Goal: Transaction & Acquisition: Purchase product/service

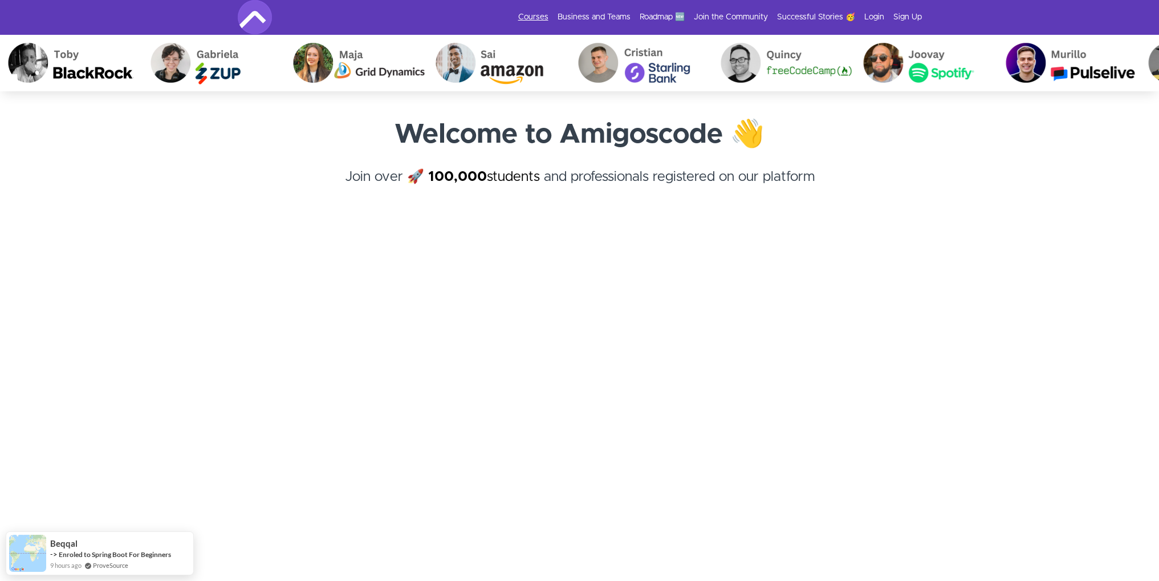
click at [541, 19] on link "Courses" at bounding box center [533, 16] width 30 height 11
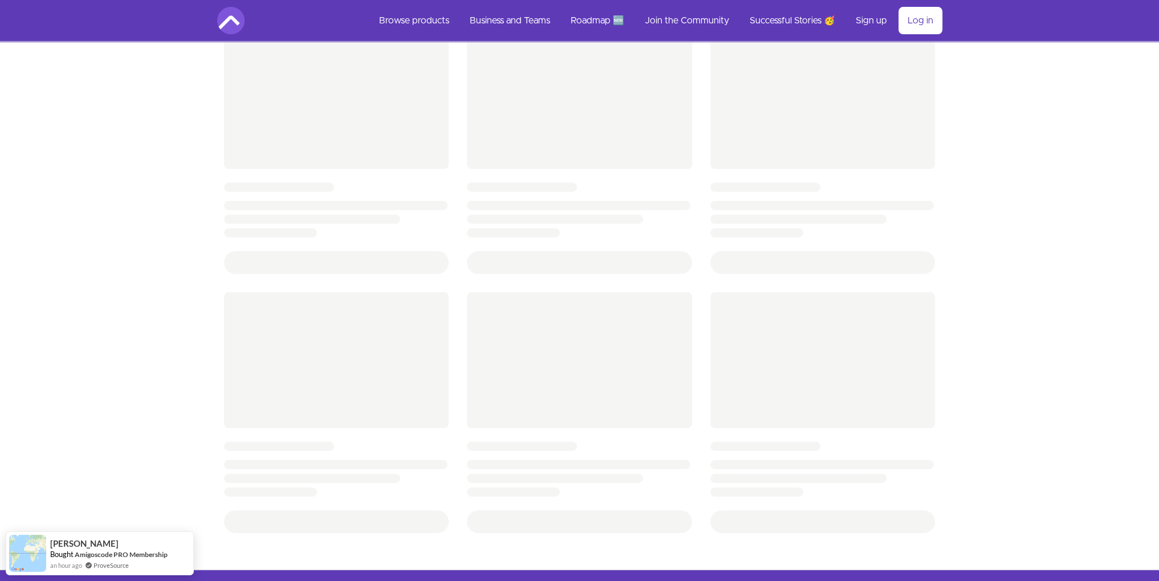
scroll to position [366, 0]
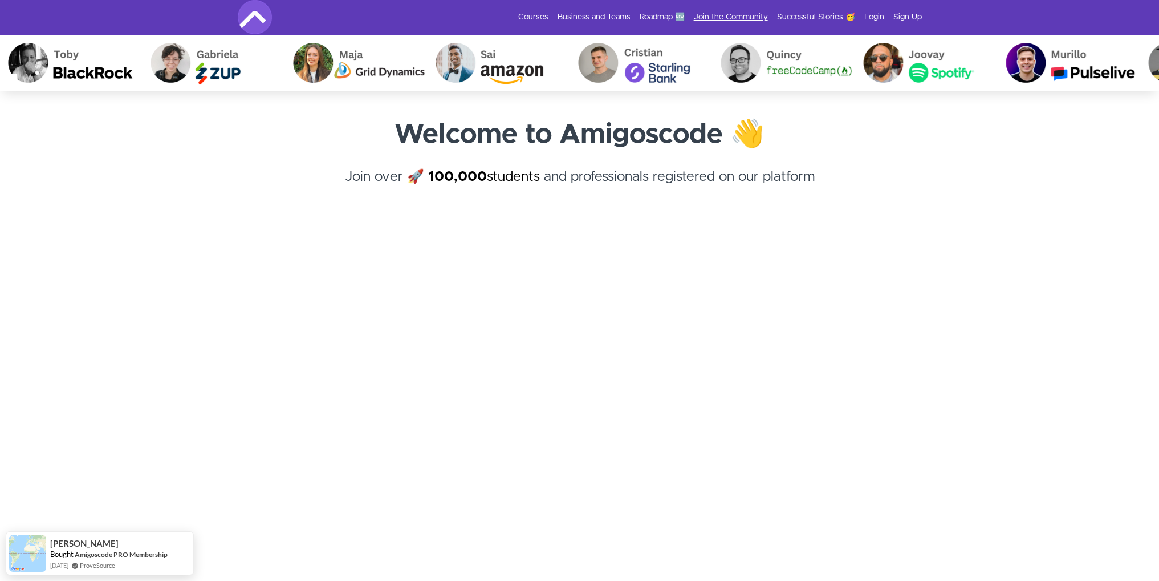
click at [741, 21] on link "Join the Community" at bounding box center [731, 16] width 74 height 11
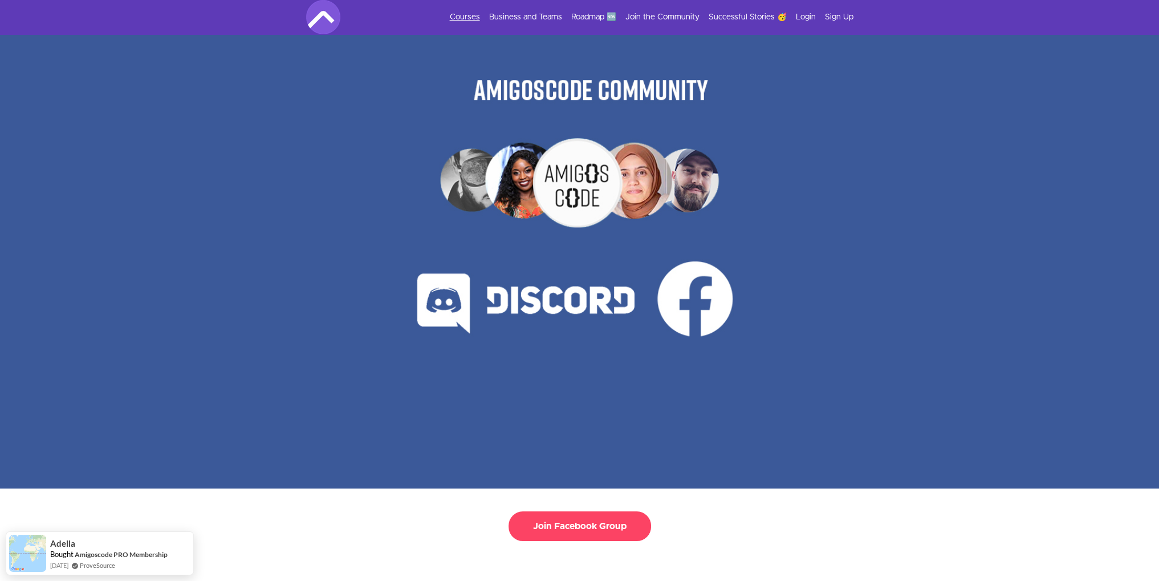
click at [469, 19] on link "Courses" at bounding box center [465, 16] width 30 height 11
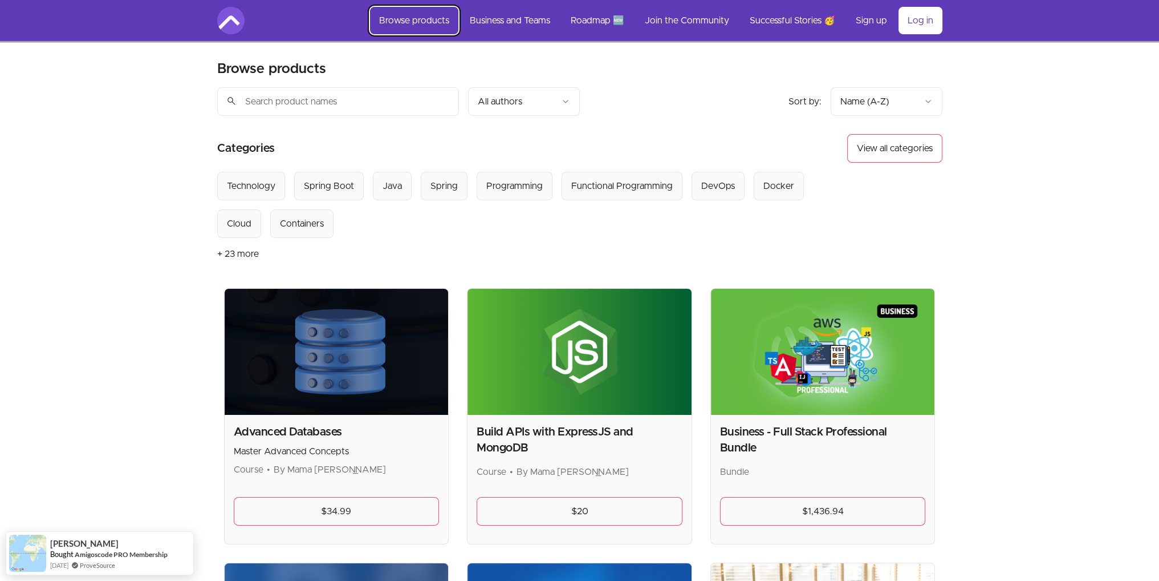
click at [417, 17] on link "Browse products" at bounding box center [414, 20] width 88 height 27
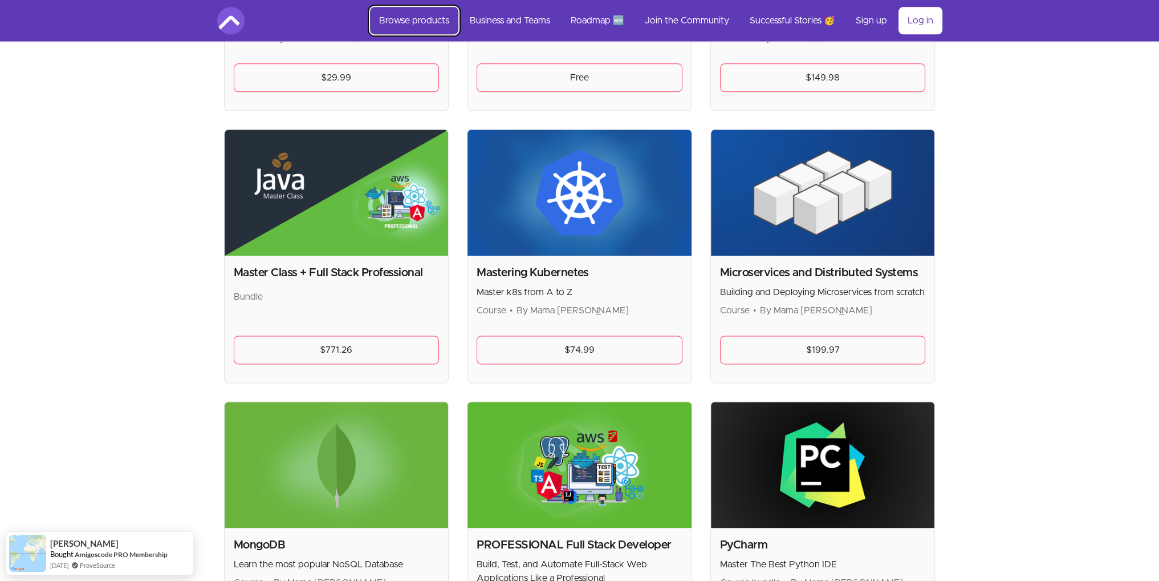
scroll to position [1879, 0]
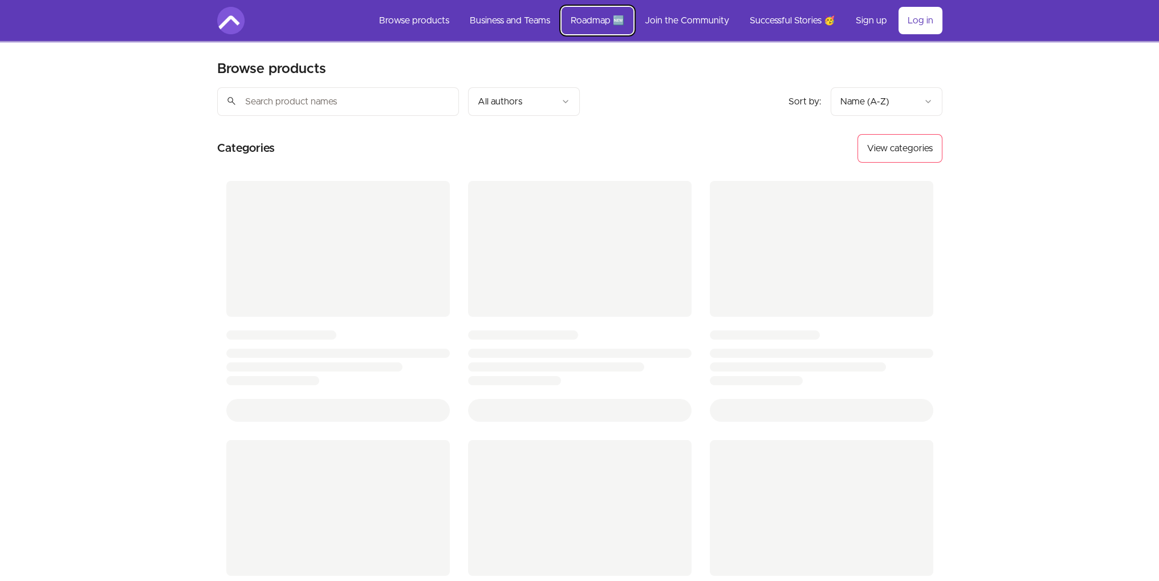
click at [582, 21] on link "Roadmap 🆕" at bounding box center [598, 20] width 72 height 27
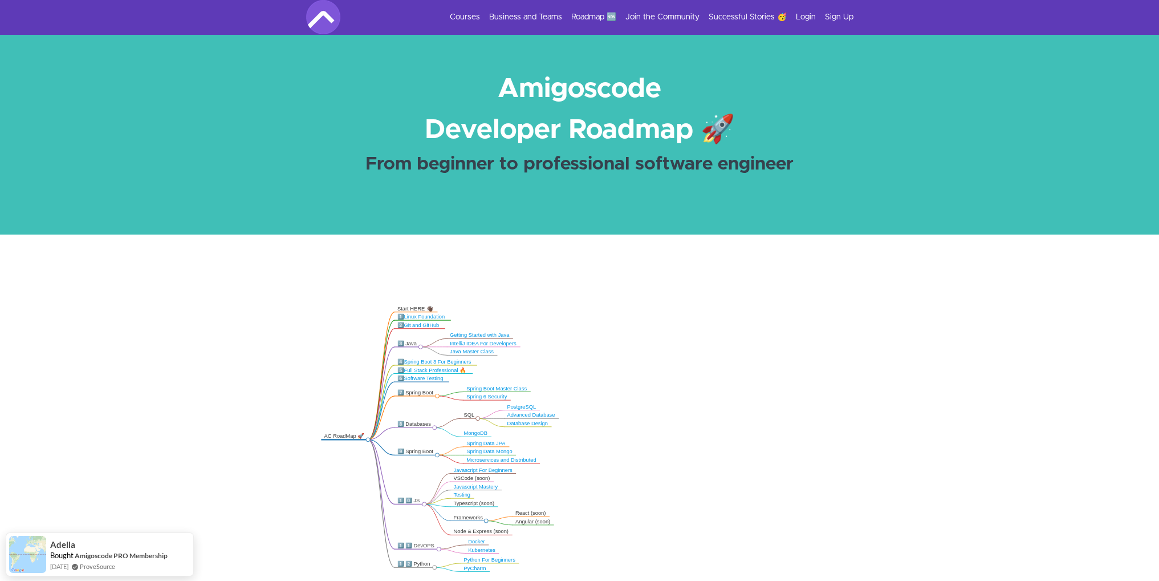
click at [494, 443] on link "Spring Data JPA" at bounding box center [486, 443] width 39 height 6
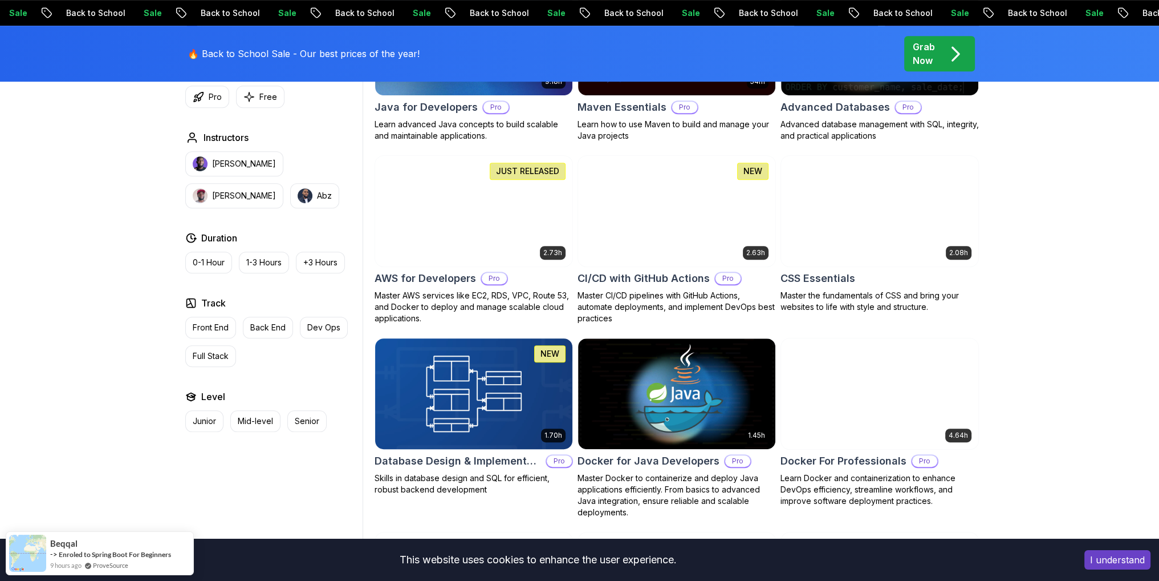
scroll to position [808, 0]
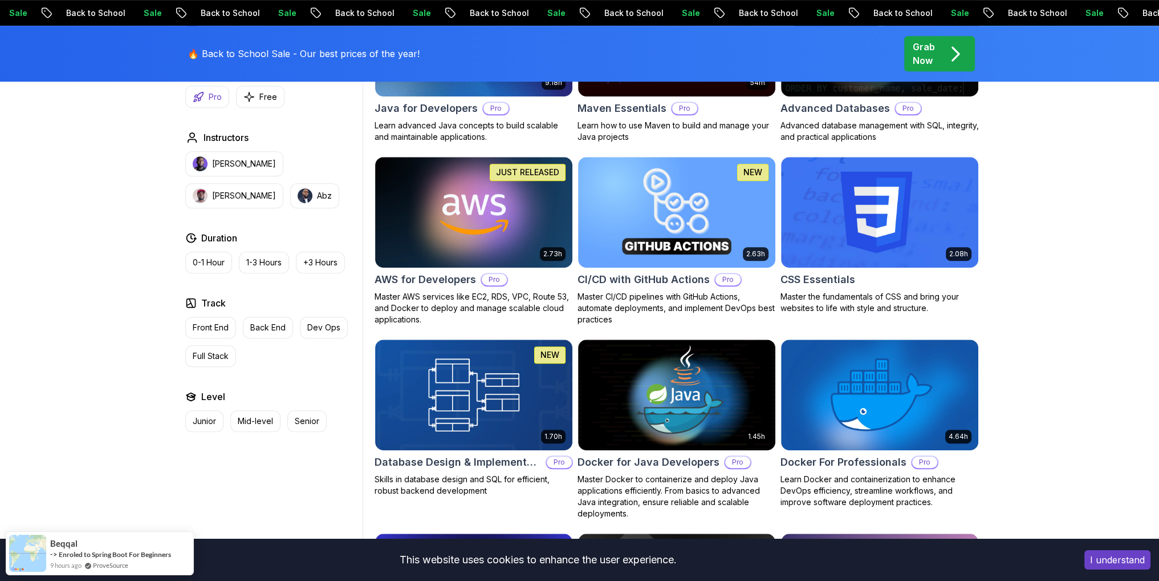
click at [204, 101] on button "Pro" at bounding box center [207, 97] width 44 height 22
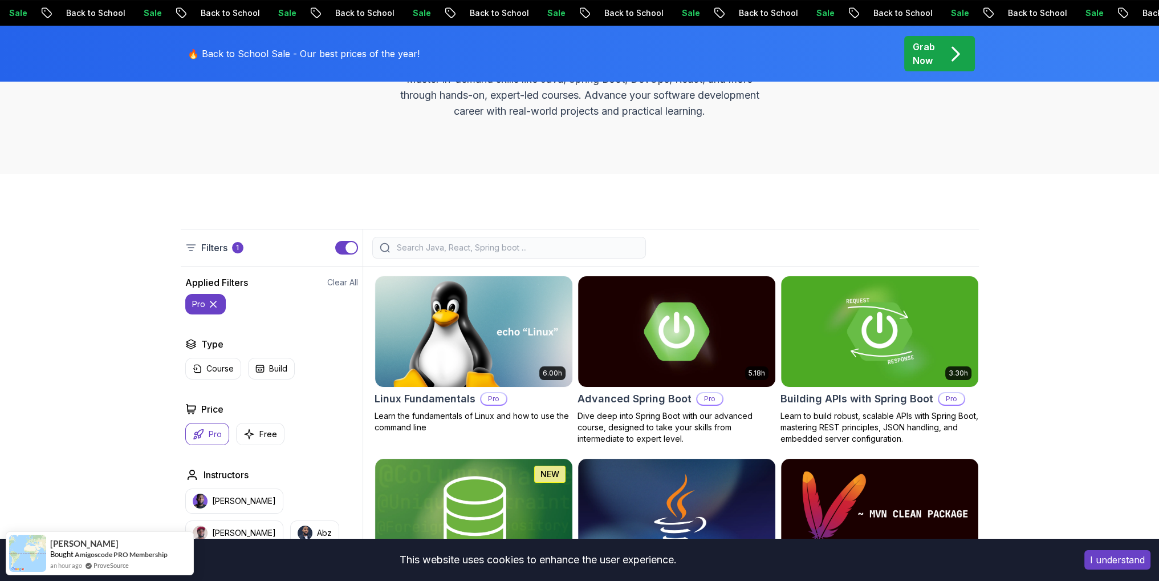
scroll to position [163, 0]
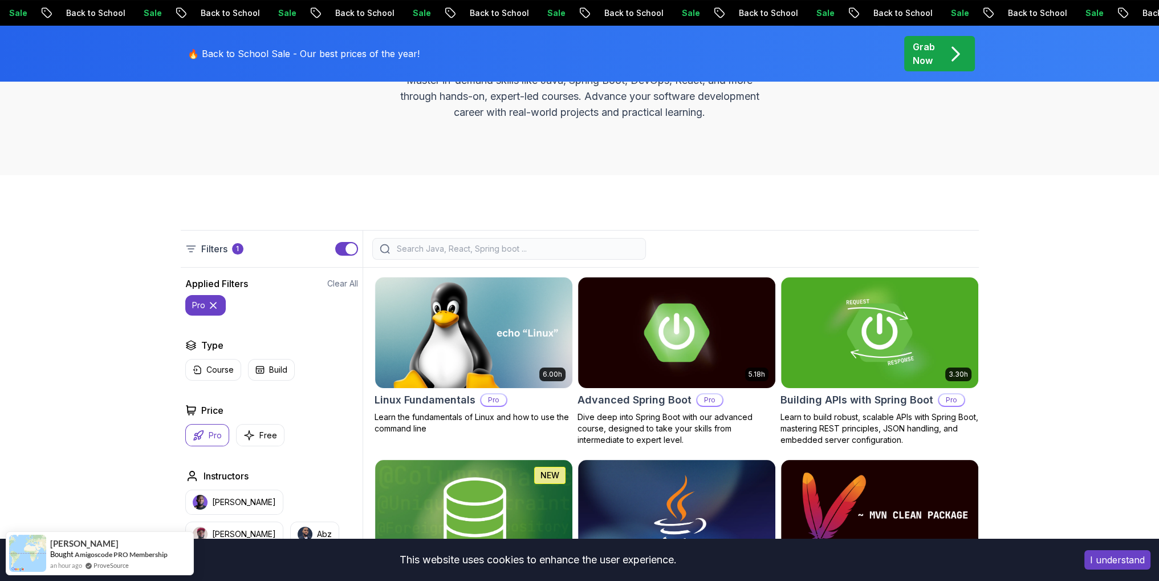
click at [926, 58] on p "Grab Now" at bounding box center [924, 53] width 22 height 27
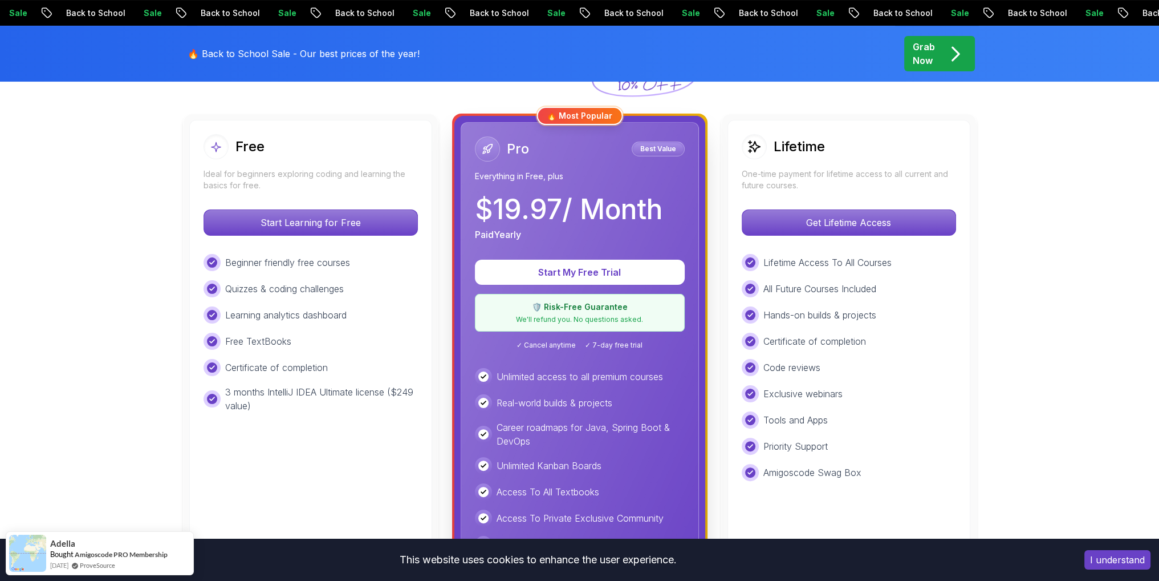
scroll to position [308, 0]
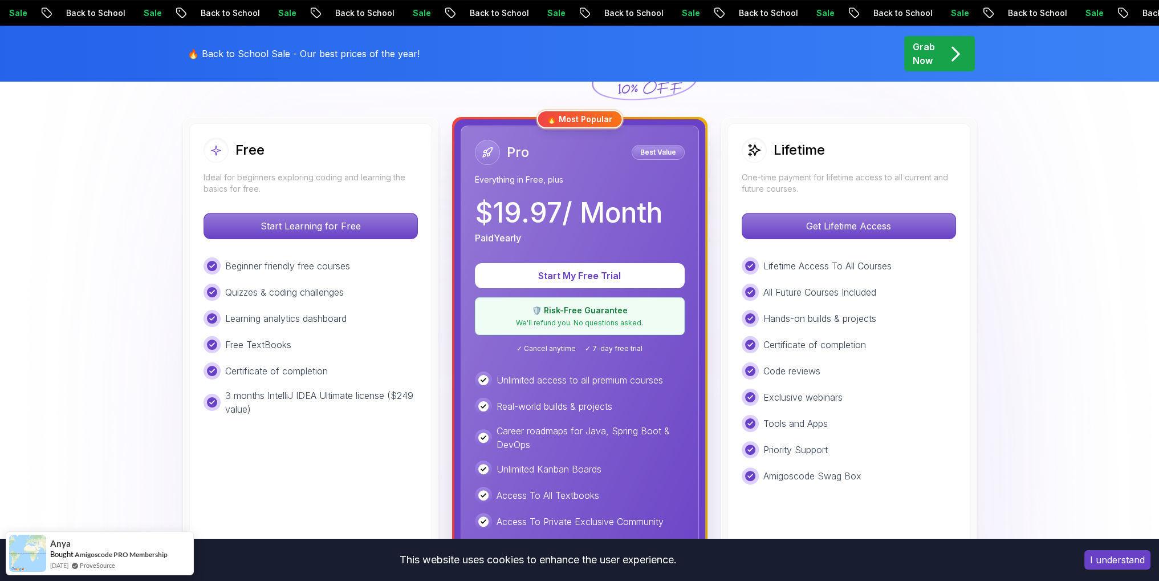
scroll to position [299, 0]
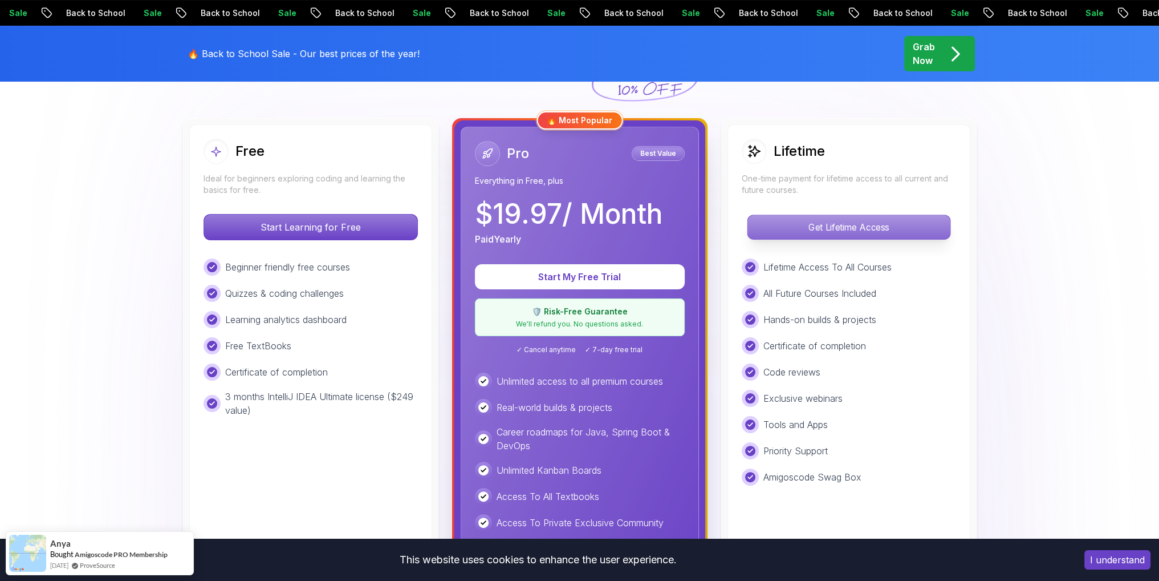
click at [877, 220] on p "Get Lifetime Access" at bounding box center [849, 227] width 202 height 24
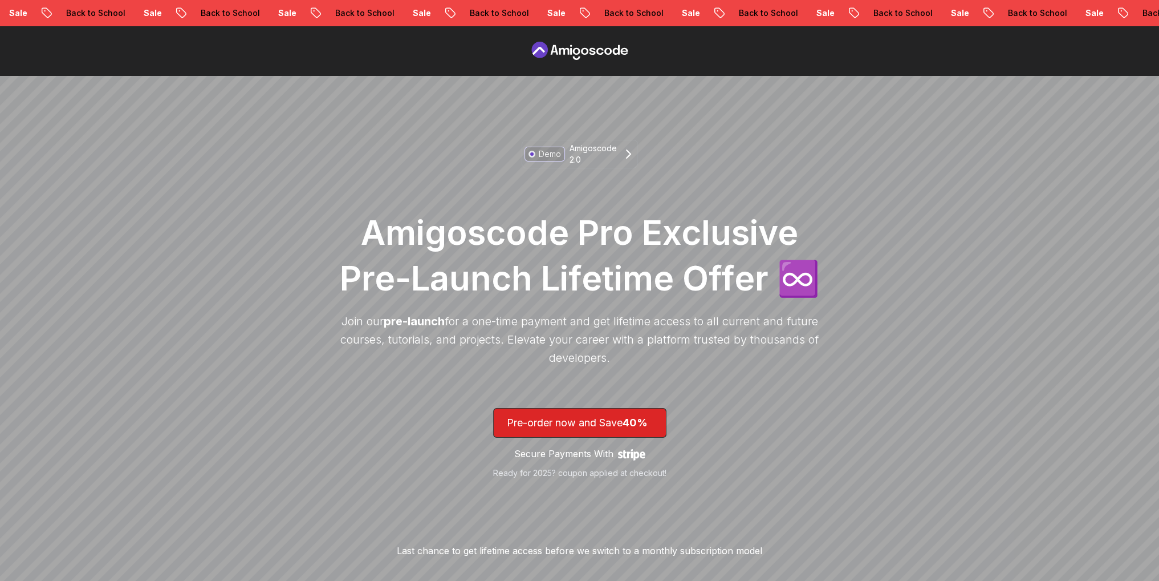
scroll to position [46, 0]
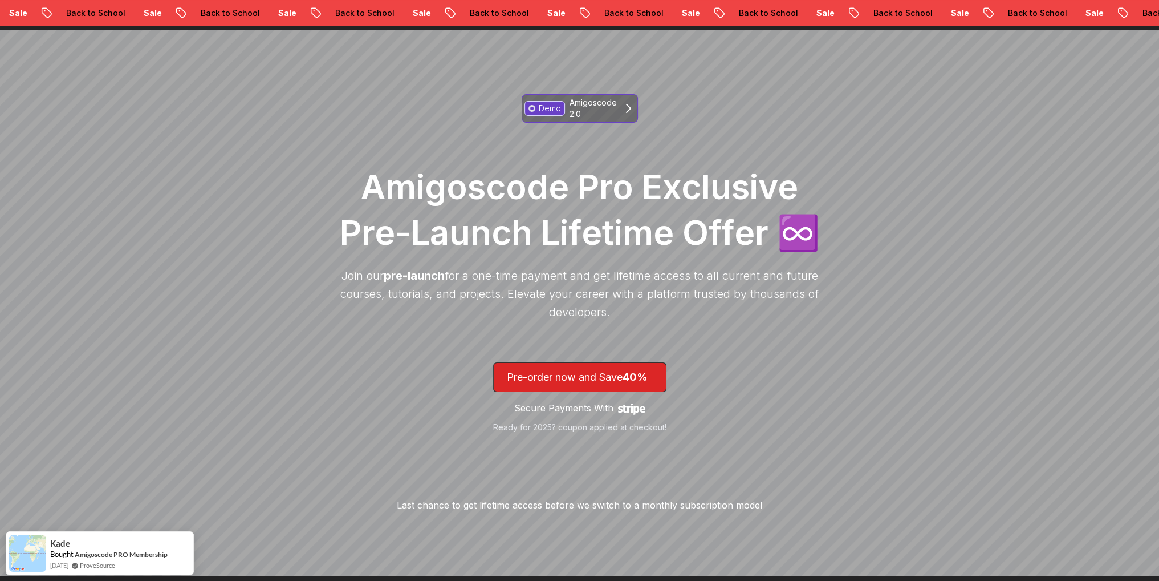
click at [608, 110] on p "Amigoscode 2.0" at bounding box center [593, 108] width 47 height 23
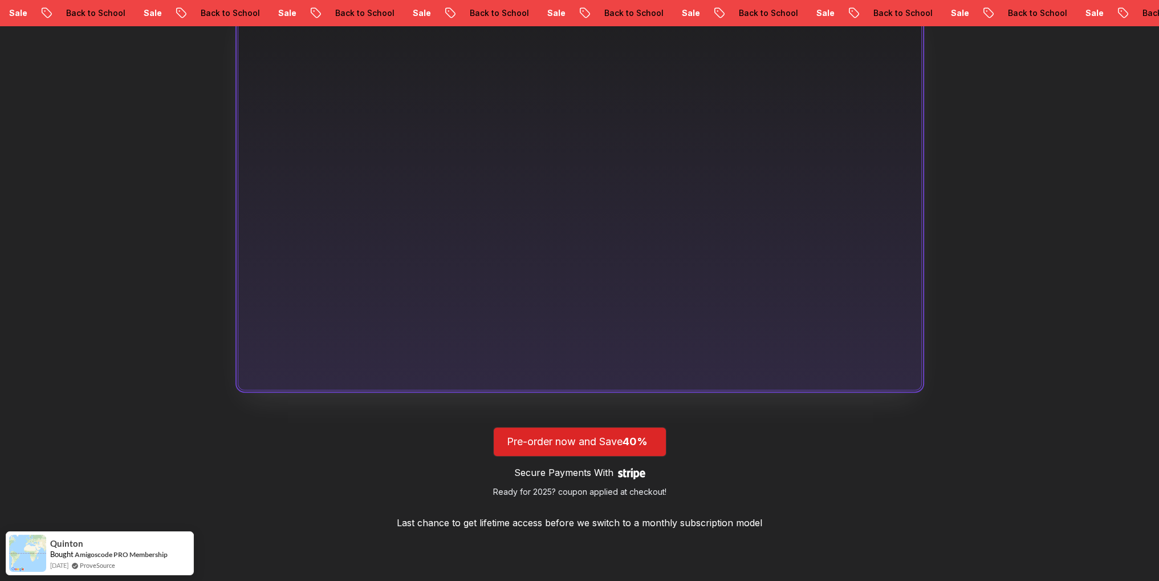
scroll to position [756, 0]
click at [640, 437] on span "40%" at bounding box center [635, 443] width 25 height 12
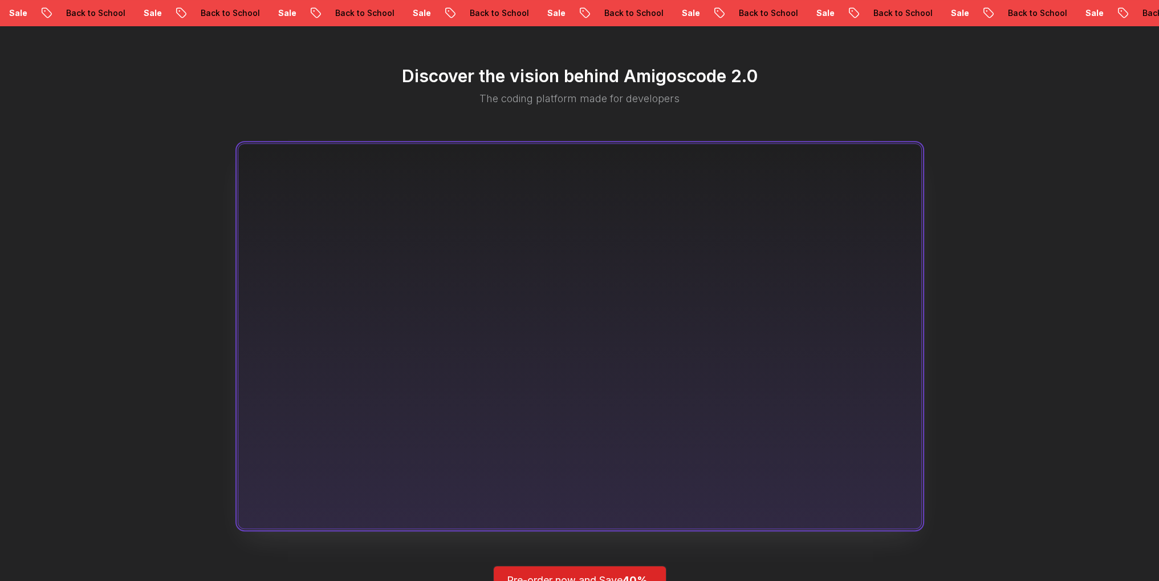
scroll to position [621, 0]
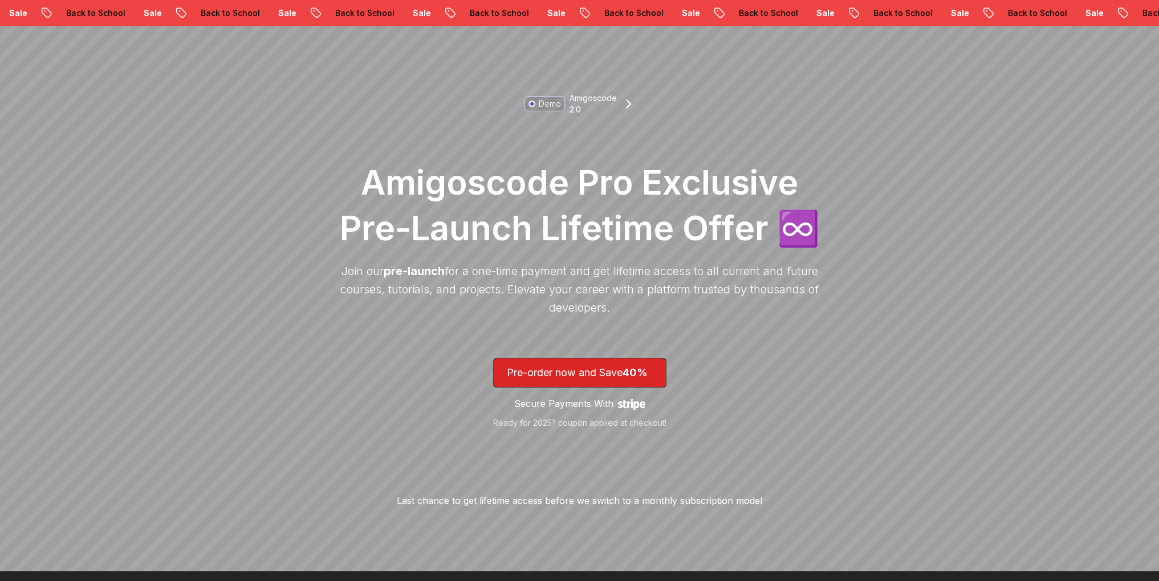
scroll to position [46, 0]
